Goal: Information Seeking & Learning: Learn about a topic

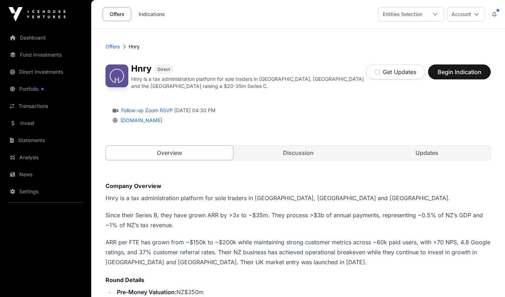
click at [164, 108] on link "Follow-up Zoom RSVP" at bounding box center [146, 110] width 53 height 7
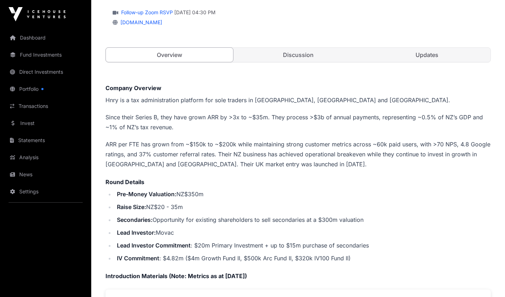
scroll to position [113, 0]
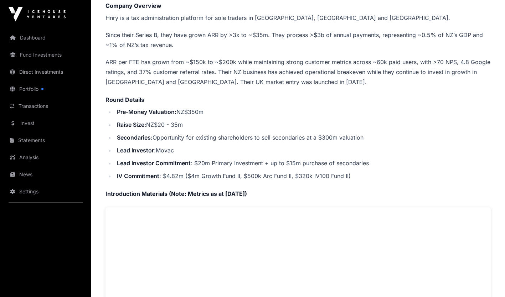
click at [503, 145] on div "Offers [PERSON_NAME] Direct Hnry is a tax administration platform for sole trad…" at bounding box center [298, 289] width 414 height 882
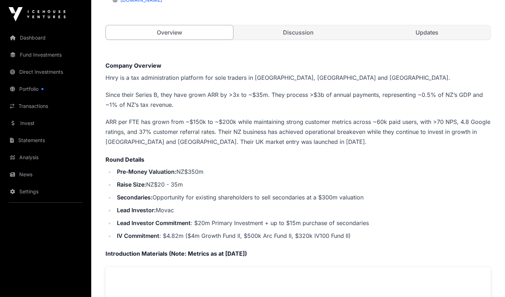
scroll to position [120, 0]
drag, startPoint x: 107, startPoint y: 65, endPoint x: 269, endPoint y: 252, distance: 247.2
click at [269, 252] on div "Company Overview Hnry is a tax administration platform for sole traders in [GEO…" at bounding box center [298, 273] width 385 height 423
copy div "Loremip Dolorsit Amet co a eli seddoeiusmodte incididu utl etdo magnaal en AD, …"
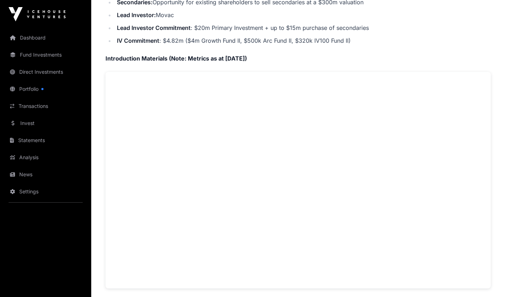
scroll to position [334, 0]
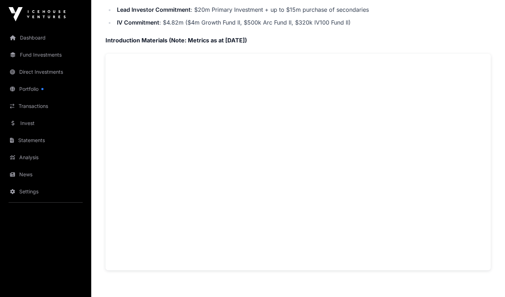
drag, startPoint x: 259, startPoint y: 297, endPoint x: 373, endPoint y: 281, distance: 115.6
click at [373, 281] on div "Company Overview Hnry is a tax administration platform for sole traders in [GEO…" at bounding box center [298, 201] width 385 height 706
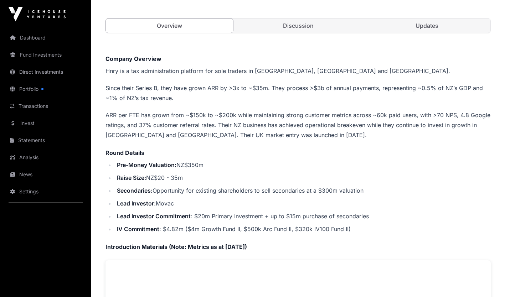
scroll to position [121, 0]
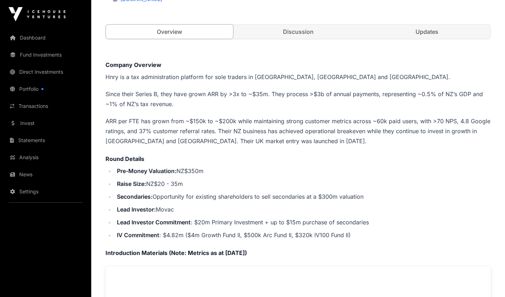
click at [334, 35] on link "Discussion" at bounding box center [298, 32] width 127 height 14
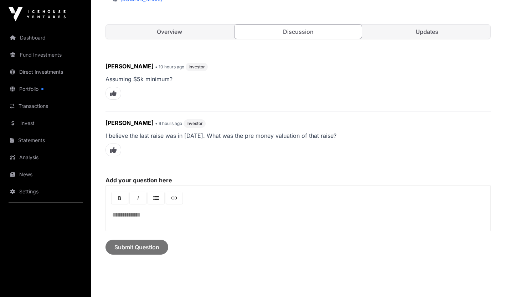
click at [421, 28] on link "Updates" at bounding box center [426, 32] width 127 height 14
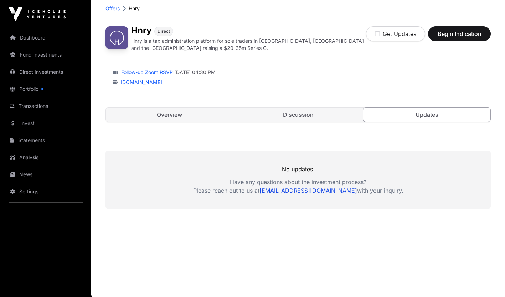
click at [168, 116] on link "Overview" at bounding box center [169, 115] width 127 height 14
